Goal: Find specific page/section: Find specific page/section

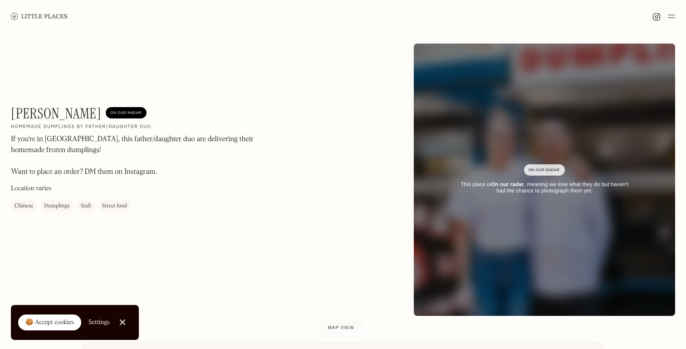
click at [51, 320] on div "🍪 Accept cookies" at bounding box center [49, 322] width 49 height 9
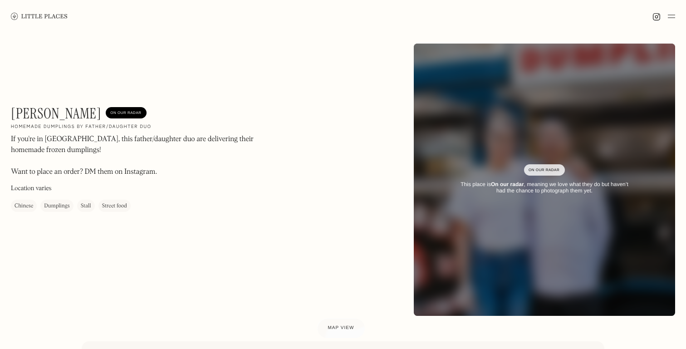
click at [87, 151] on p "If you're in [GEOGRAPHIC_DATA], this father/daughter duo are delivering their h…" at bounding box center [133, 156] width 245 height 44
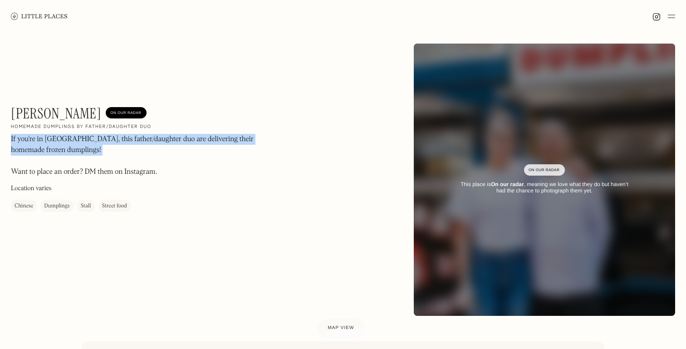
click at [87, 151] on p "If you're in [GEOGRAPHIC_DATA], this father/daughter duo are delivering their h…" at bounding box center [133, 156] width 245 height 44
click at [113, 149] on p "If you're in [GEOGRAPHIC_DATA], this father/daughter duo are delivering their h…" at bounding box center [133, 156] width 245 height 44
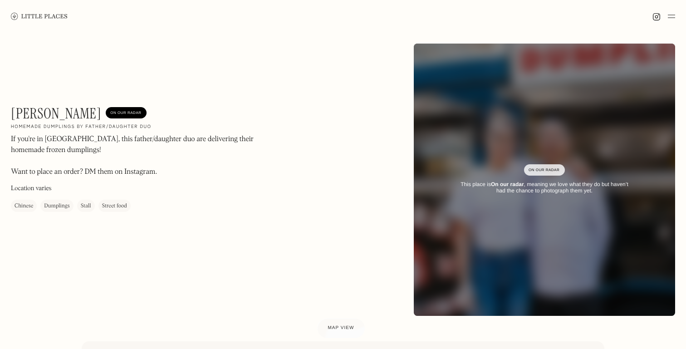
click at [113, 149] on p "If you're in [GEOGRAPHIC_DATA], this father/daughter duo are delivering their h…" at bounding box center [133, 156] width 245 height 44
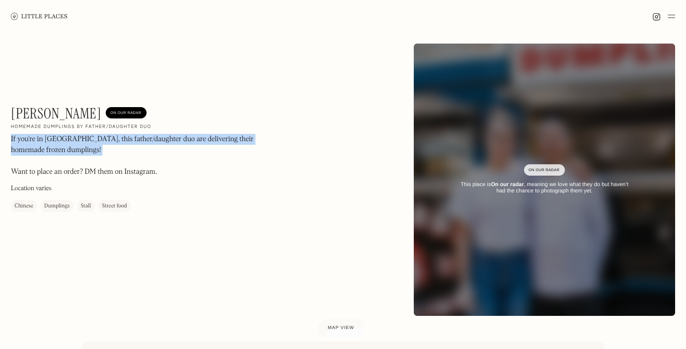
click at [113, 149] on p "If you're in [GEOGRAPHIC_DATA], this father/daughter duo are delivering their h…" at bounding box center [133, 156] width 245 height 44
click at [91, 163] on p "If you're in [GEOGRAPHIC_DATA], this father/daughter duo are delivering their h…" at bounding box center [133, 156] width 245 height 44
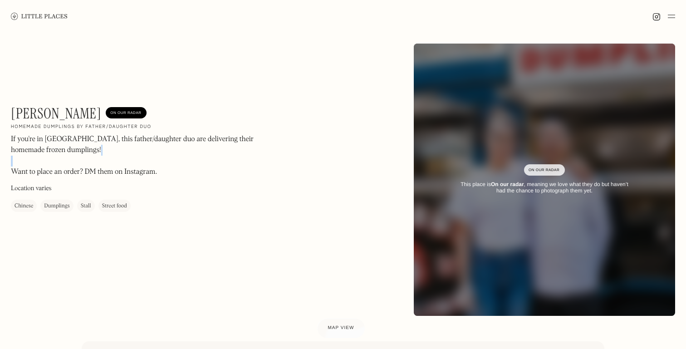
click at [91, 163] on p "If you're in [GEOGRAPHIC_DATA], this father/daughter duo are delivering their h…" at bounding box center [133, 156] width 245 height 44
click at [80, 167] on p "If you're in [GEOGRAPHIC_DATA], this father/daughter duo are delivering their h…" at bounding box center [133, 156] width 245 height 44
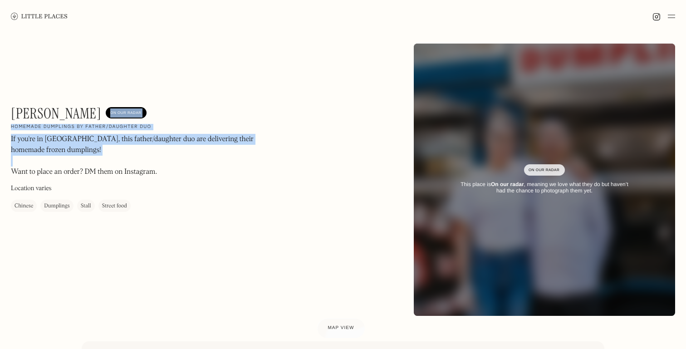
drag, startPoint x: 5, startPoint y: 116, endPoint x: 100, endPoint y: 116, distance: 94.3
click at [99, 117] on div "[PERSON_NAME] On Our Radar Homemade dumplings by father/daughter duo If you're …" at bounding box center [343, 180] width 686 height 294
click at [100, 116] on h1 "[PERSON_NAME]" at bounding box center [56, 113] width 90 height 17
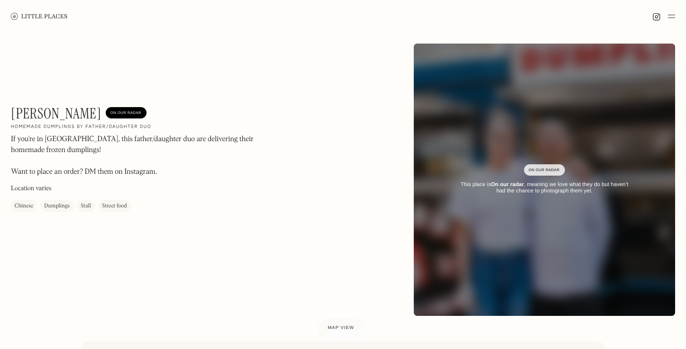
click at [100, 116] on h1 "[PERSON_NAME]" at bounding box center [56, 113] width 90 height 17
